Goal: Task Accomplishment & Management: Manage account settings

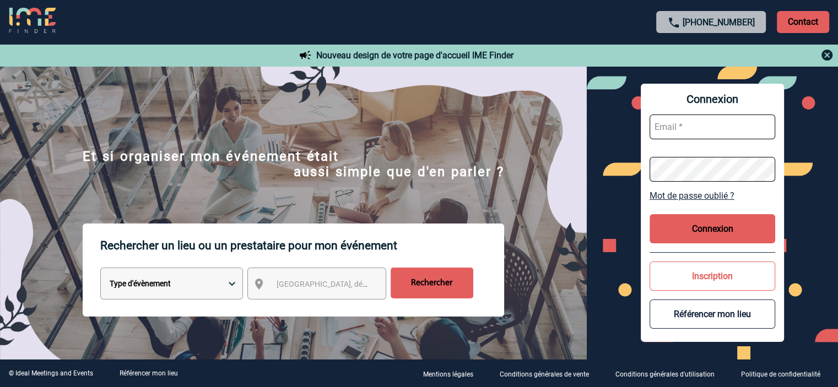
type input "chantal@meeting-villages.fr"
click at [708, 231] on button "Connexion" at bounding box center [713, 228] width 126 height 29
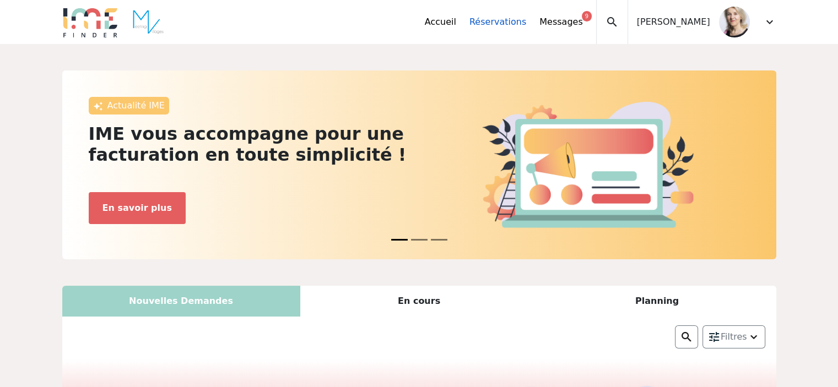
click at [526, 25] on link "Réservations" at bounding box center [497, 21] width 57 height 13
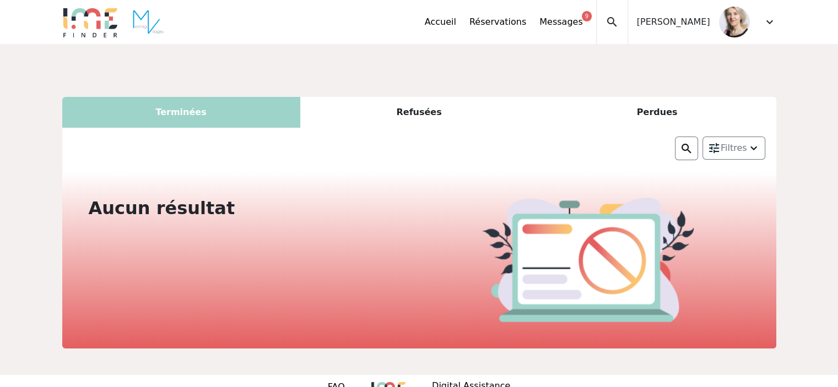
click at [186, 112] on div "Terminées" at bounding box center [181, 112] width 238 height 31
click at [419, 109] on div "Refusées" at bounding box center [419, 112] width 238 height 31
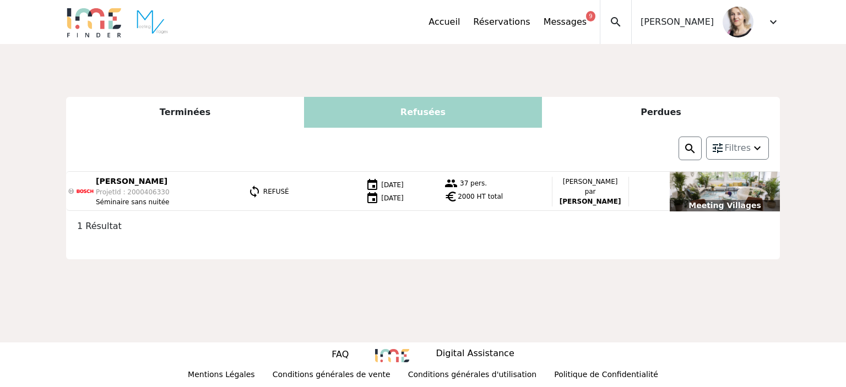
click at [657, 121] on div "Perdues" at bounding box center [661, 112] width 238 height 31
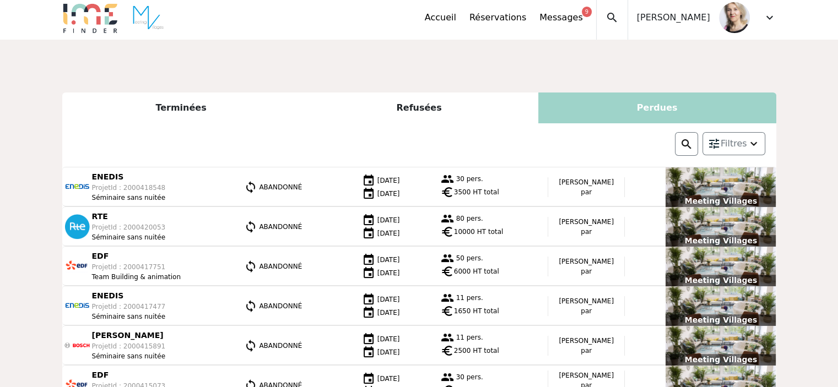
scroll to position [2, 0]
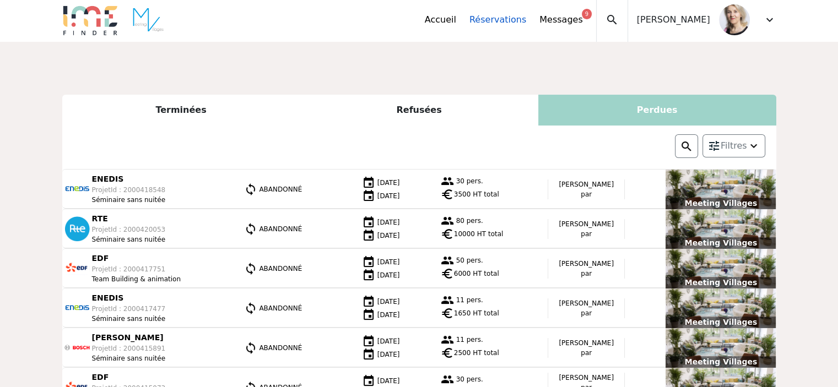
click at [513, 26] on link "Réservations" at bounding box center [497, 19] width 57 height 13
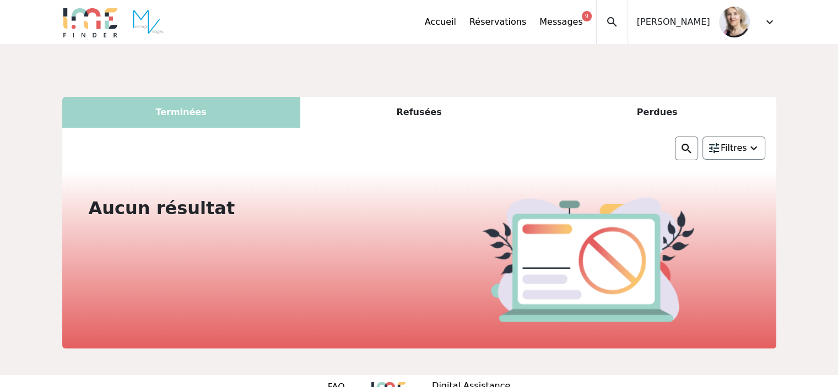
click at [744, 149] on span "Filtres" at bounding box center [734, 148] width 26 height 13
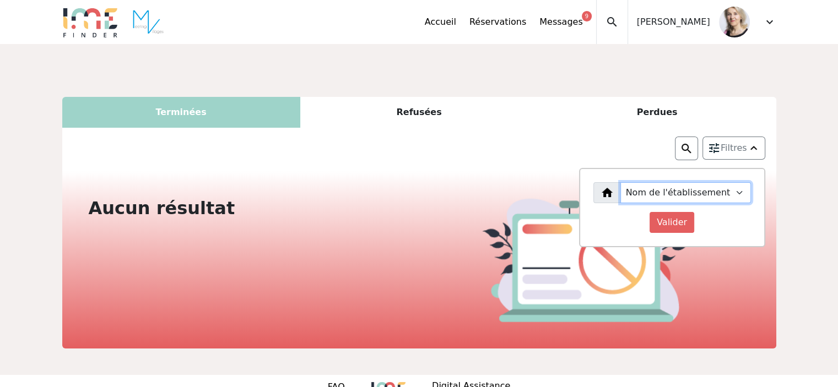
click at [674, 189] on select "Nom de l'établissement Meeting Villages" at bounding box center [685, 192] width 131 height 21
select select "6304"
click at [631, 182] on select "Nom de l'établissement Meeting Villages" at bounding box center [685, 192] width 131 height 21
click at [677, 221] on input "Valider" at bounding box center [672, 222] width 45 height 21
select select
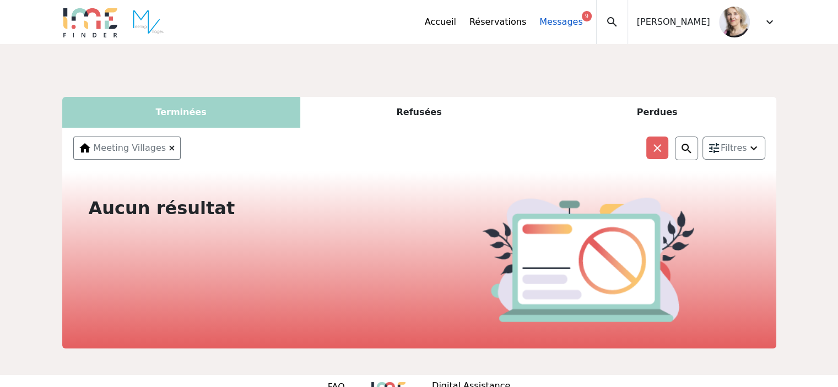
click at [571, 21] on link "Messages 9" at bounding box center [560, 21] width 43 height 13
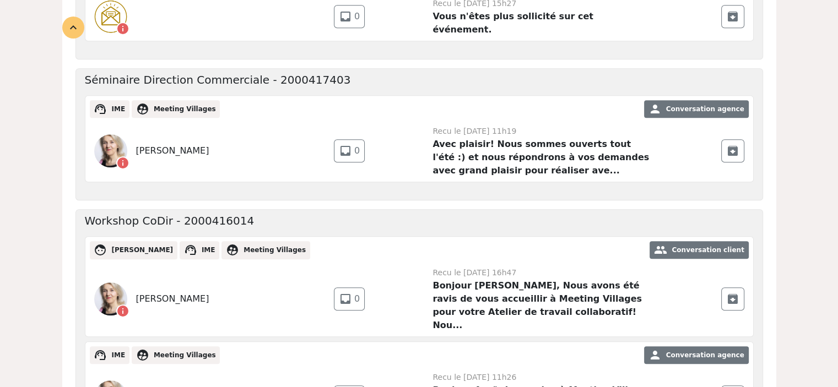
scroll to position [899, 0]
click at [735, 292] on span "archive" at bounding box center [732, 298] width 13 height 13
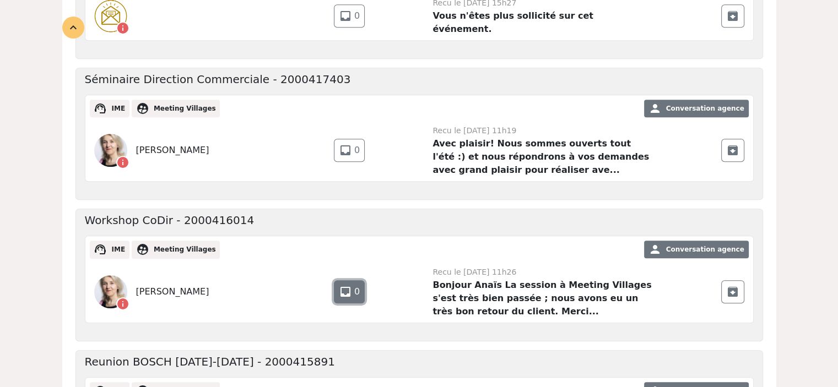
click at [350, 285] on span "inbox" at bounding box center [345, 291] width 13 height 13
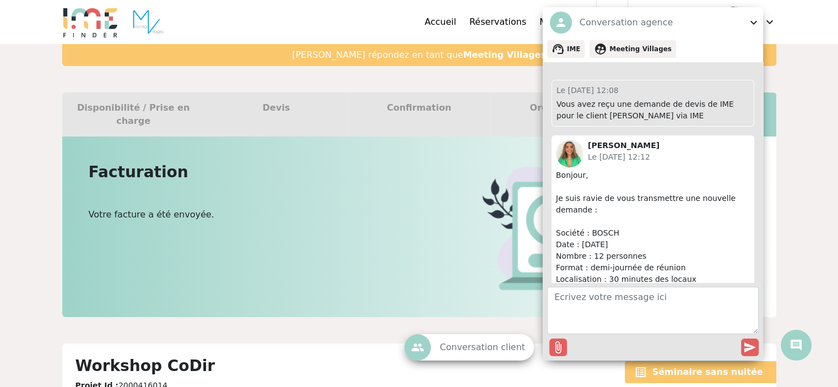
scroll to position [2008, 0]
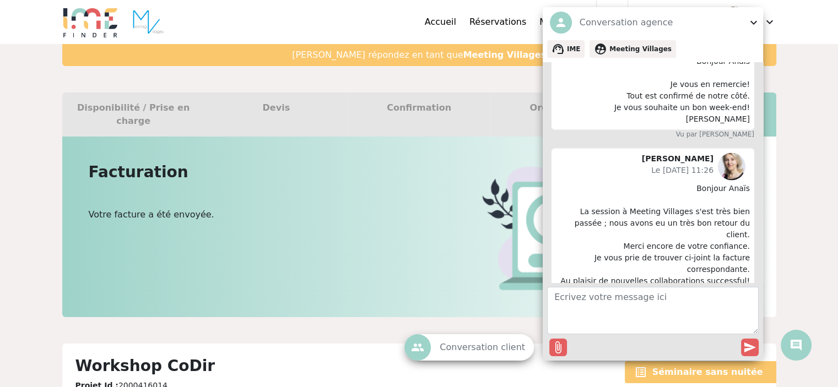
click at [753, 19] on span "expand_more" at bounding box center [753, 22] width 13 height 13
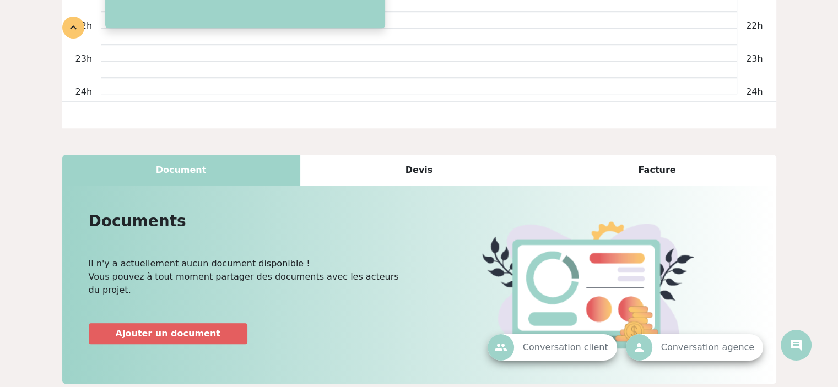
scroll to position [907, 0]
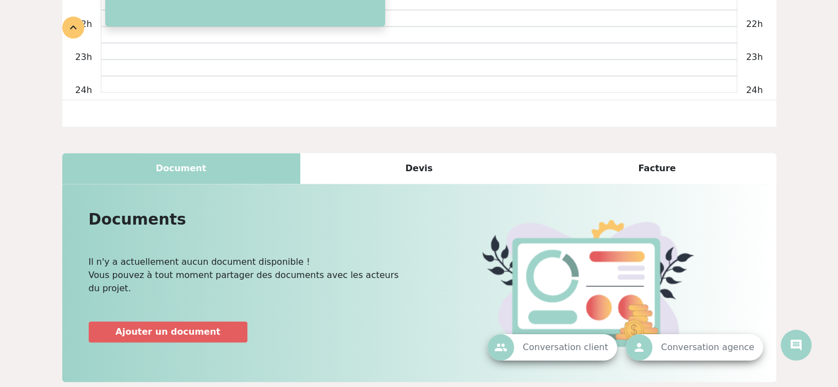
click at [655, 156] on div "Facture" at bounding box center [657, 168] width 238 height 31
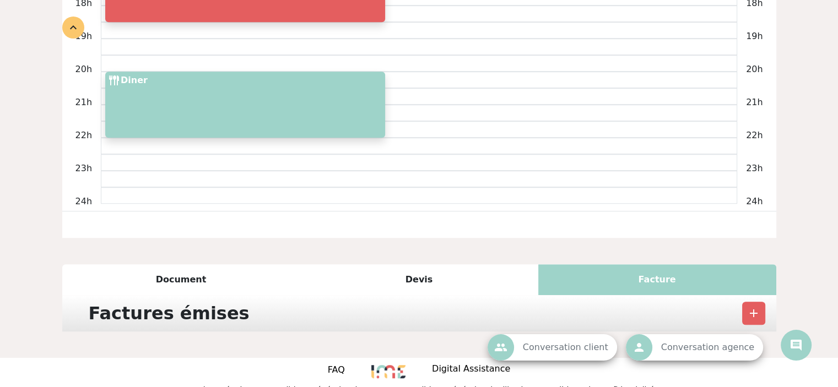
scroll to position [890, 0]
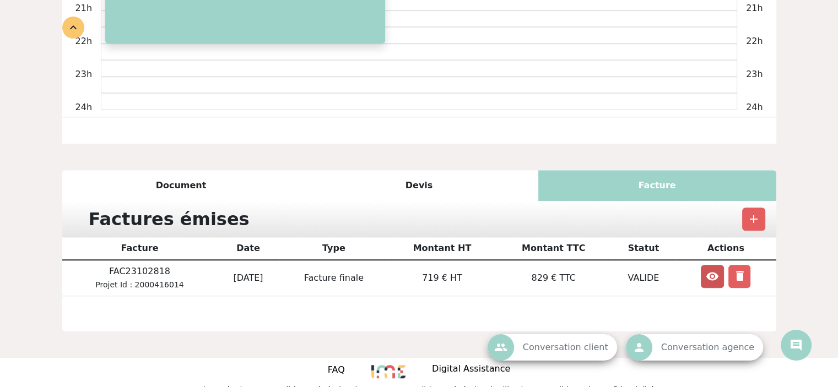
click at [710, 270] on span "visibility" at bounding box center [712, 276] width 13 height 13
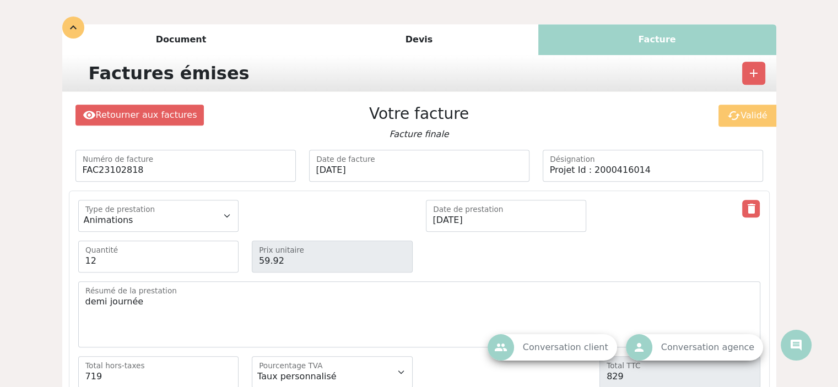
scroll to position [1036, 0]
click at [142, 105] on link "visibility Retourner aux factures" at bounding box center [139, 115] width 129 height 21
